Goal: Entertainment & Leisure: Consume media (video, audio)

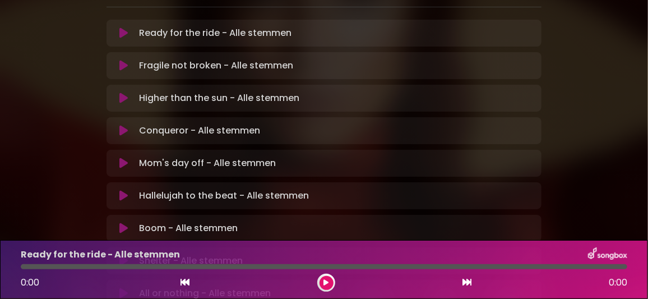
scroll to position [263, 0]
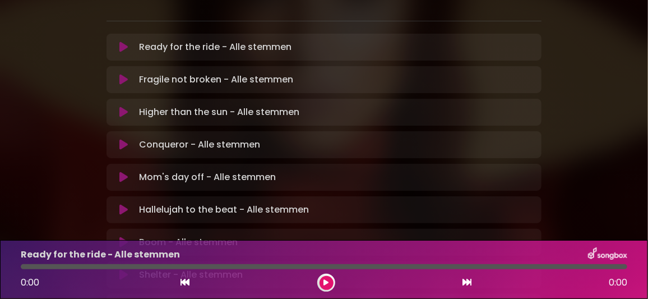
click at [122, 204] on icon at bounding box center [123, 209] width 8 height 11
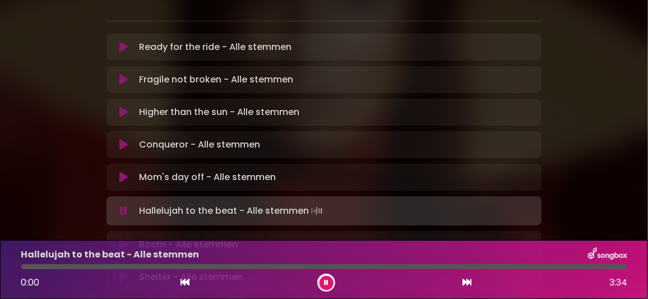
click at [325, 279] on icon at bounding box center [326, 282] width 4 height 7
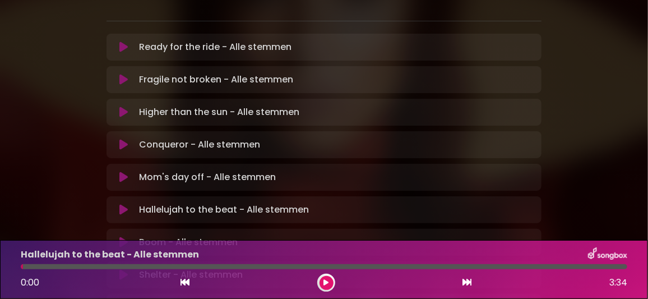
click at [328, 281] on button at bounding box center [326, 283] width 14 height 14
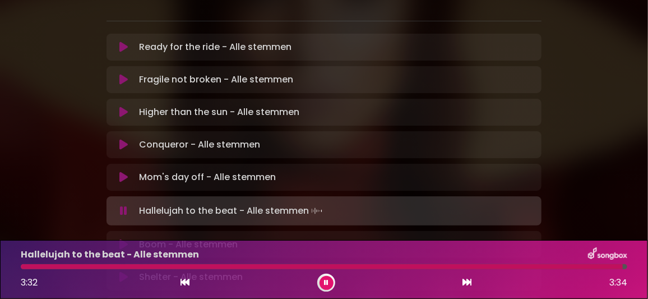
click at [324, 282] on icon at bounding box center [326, 282] width 4 height 7
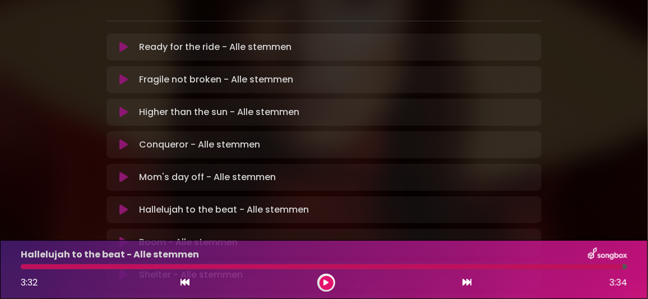
click at [150, 264] on div at bounding box center [322, 266] width 602 height 5
click at [329, 282] on button at bounding box center [326, 283] width 14 height 14
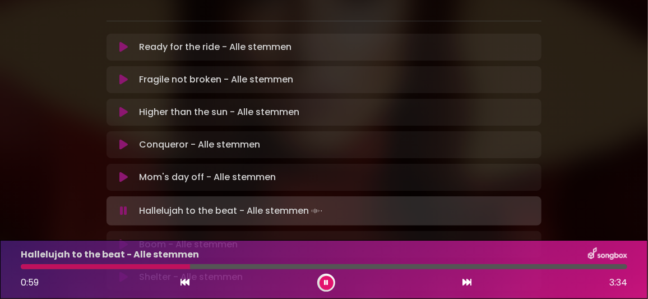
click at [212, 266] on div at bounding box center [324, 266] width 606 height 5
click at [323, 281] on button at bounding box center [326, 283] width 14 height 14
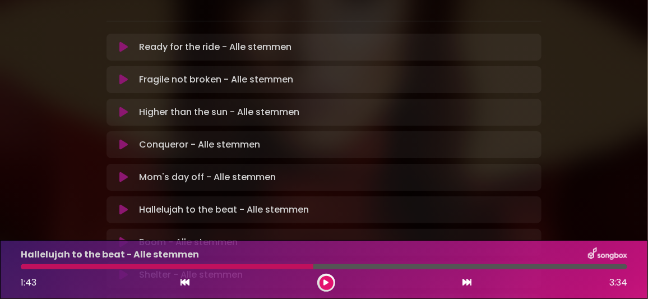
click at [121, 236] on icon at bounding box center [123, 241] width 8 height 11
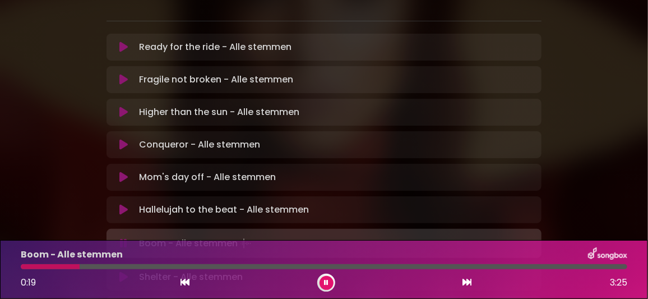
click at [446, 254] on div "Boom - Alle stemmen" at bounding box center [324, 254] width 620 height 15
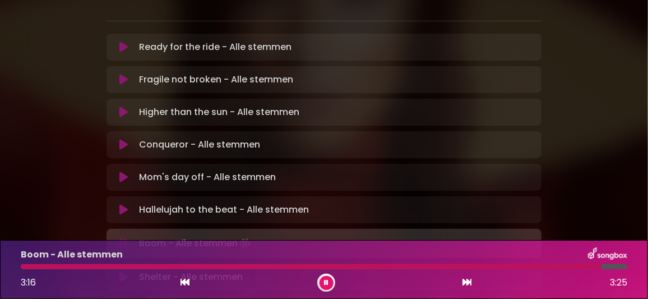
click at [325, 281] on icon at bounding box center [326, 282] width 4 height 7
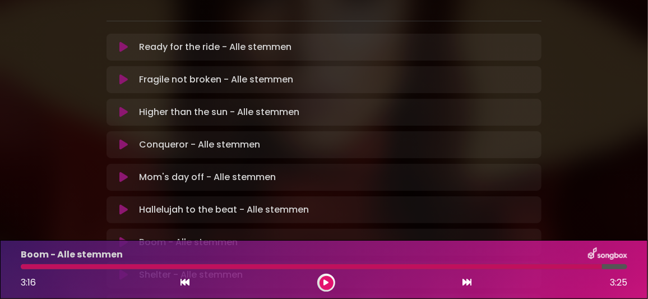
click at [124, 269] on icon at bounding box center [123, 274] width 8 height 11
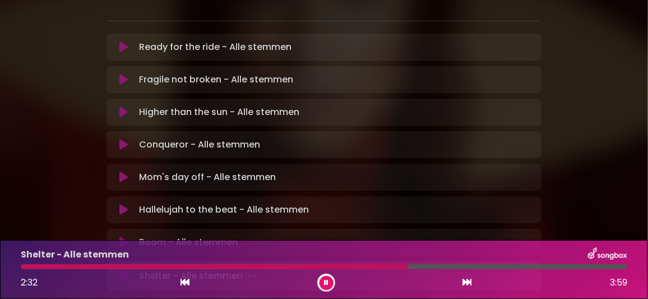
click at [501, 267] on div at bounding box center [324, 266] width 606 height 5
click at [327, 282] on icon at bounding box center [326, 282] width 4 height 7
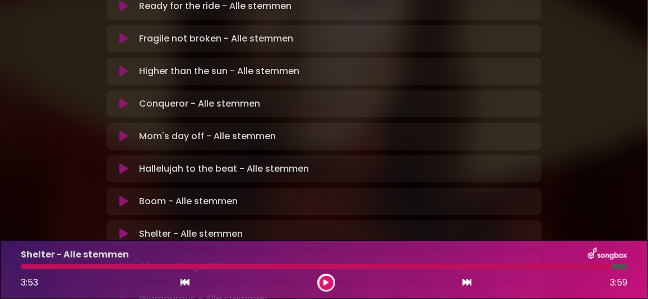
scroll to position [319, 0]
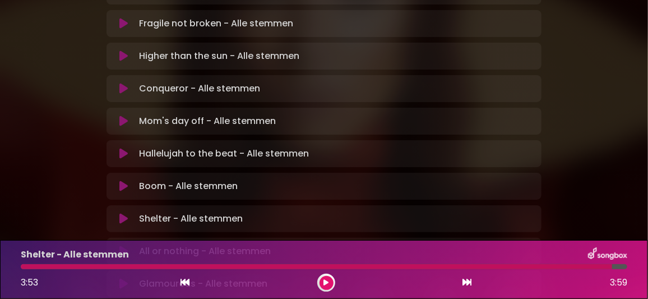
click at [125, 245] on icon at bounding box center [123, 250] width 8 height 11
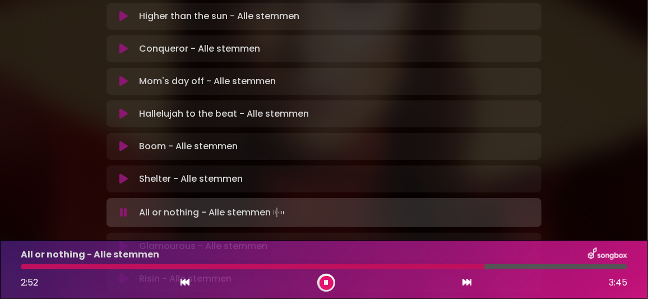
scroll to position [375, 0]
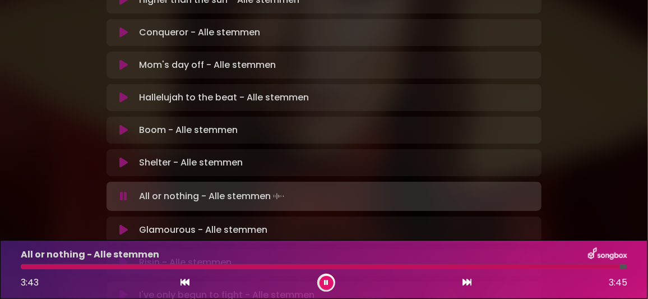
click at [327, 282] on icon at bounding box center [326, 282] width 4 height 7
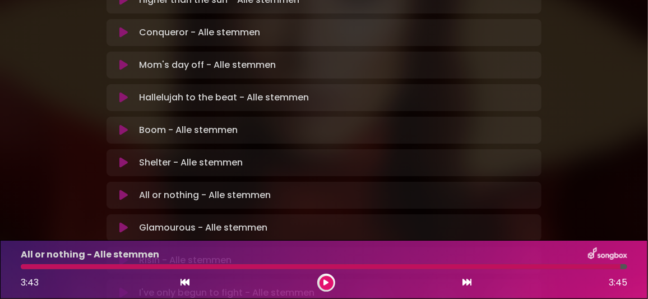
click at [123, 222] on icon at bounding box center [123, 227] width 8 height 11
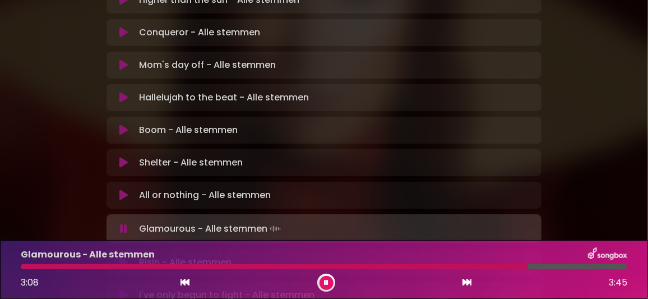
click at [328, 281] on button at bounding box center [326, 283] width 14 height 14
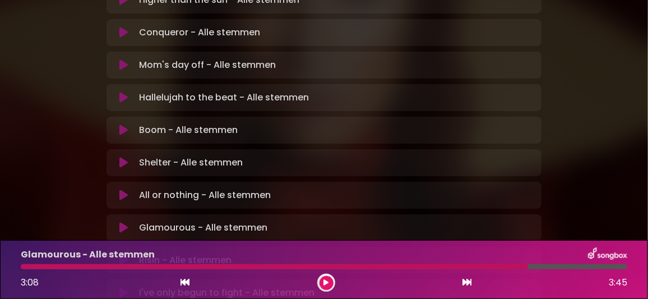
click at [398, 246] on div "Risin - Alle stemmen Loading Track... Name" at bounding box center [323, 259] width 435 height 27
click at [123, 254] on icon at bounding box center [123, 259] width 8 height 11
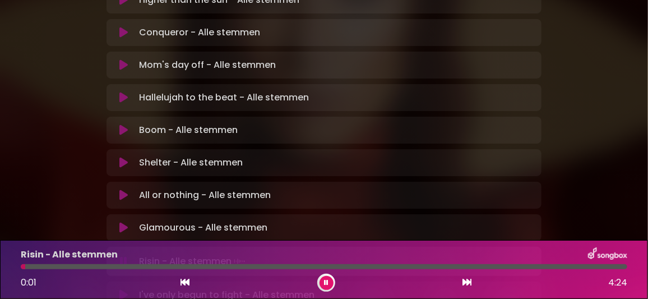
click at [170, 265] on div at bounding box center [324, 266] width 606 height 5
click at [147, 267] on div at bounding box center [97, 266] width 153 height 5
click at [124, 263] on div "Risin - Alle stemmen 0:56 4:24" at bounding box center [324, 269] width 620 height 44
click at [125, 265] on div at bounding box center [86, 266] width 131 height 5
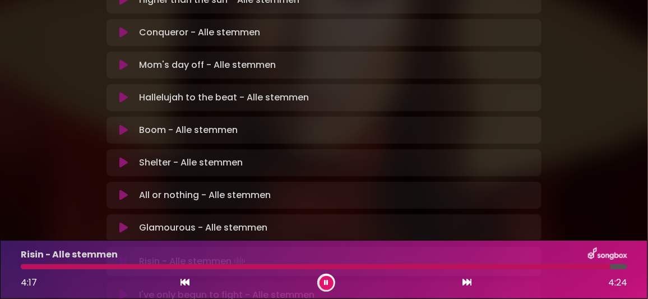
click at [325, 281] on icon at bounding box center [326, 282] width 4 height 7
click at [166, 266] on div at bounding box center [315, 266] width 589 height 5
click at [322, 280] on button at bounding box center [326, 283] width 14 height 14
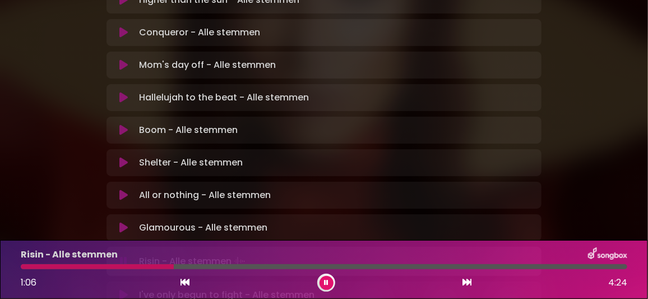
click at [129, 267] on div at bounding box center [97, 266] width 153 height 5
click at [127, 268] on div at bounding box center [102, 266] width 162 height 5
click at [328, 281] on button at bounding box center [326, 283] width 14 height 14
click at [274, 268] on div at bounding box center [168, 266] width 295 height 5
click at [327, 281] on icon at bounding box center [326, 282] width 5 height 7
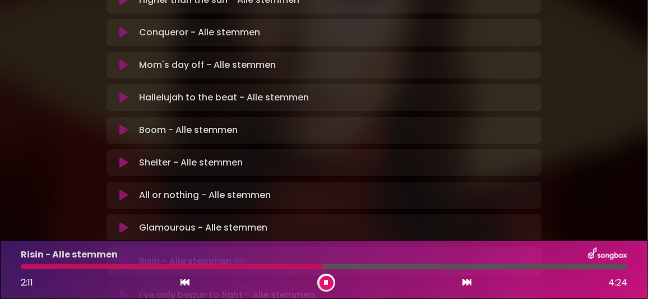
click at [322, 281] on button at bounding box center [326, 283] width 14 height 14
click at [126, 287] on icon at bounding box center [123, 292] width 8 height 11
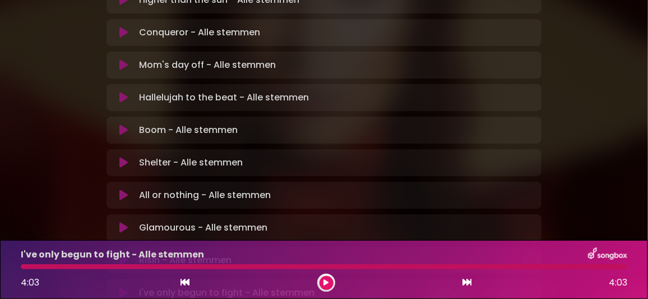
click at [324, 278] on button at bounding box center [326, 283] width 14 height 14
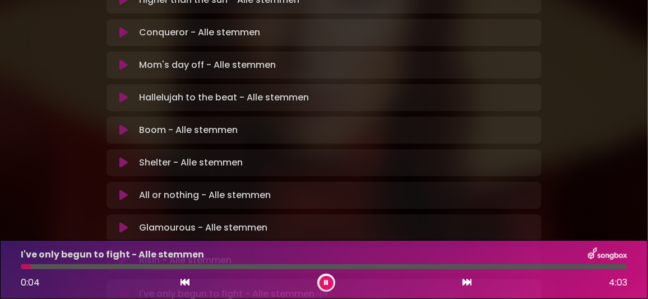
click at [324, 281] on icon at bounding box center [326, 282] width 4 height 7
